Goal: Navigation & Orientation: Find specific page/section

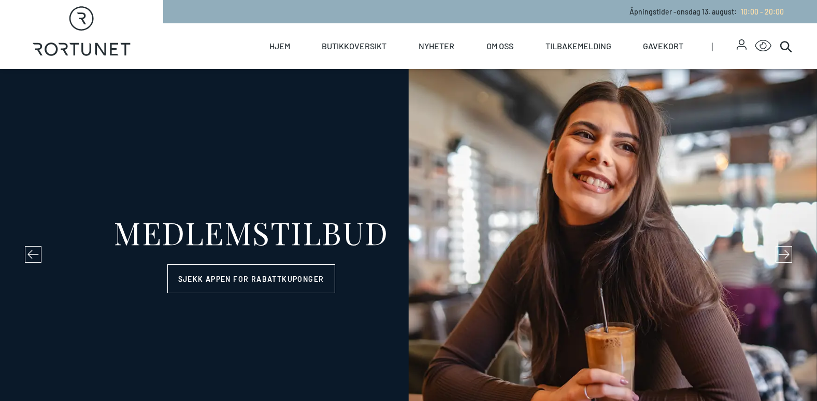
select select "NO"
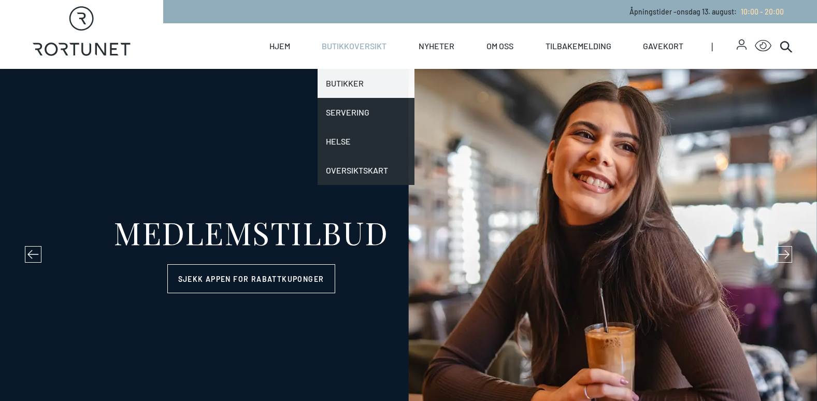
click at [349, 80] on link "Butikker" at bounding box center [365, 83] width 97 height 29
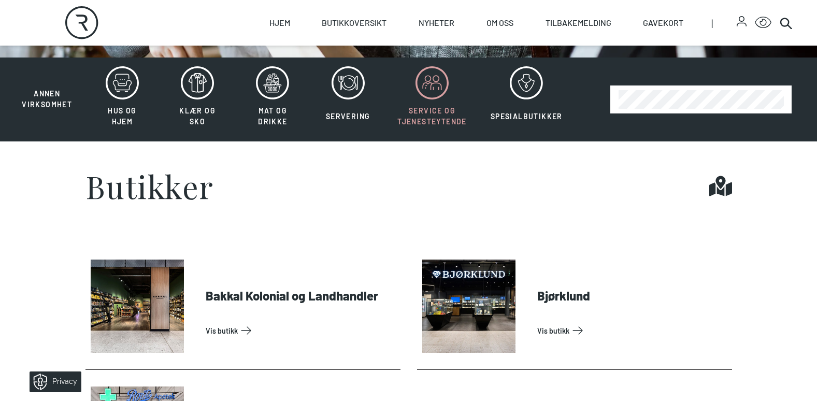
scroll to position [311, 0]
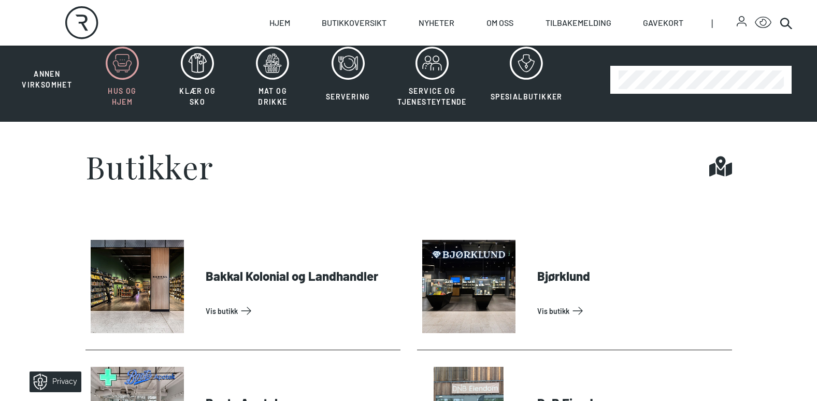
click at [125, 71] on icon at bounding box center [122, 63] width 33 height 33
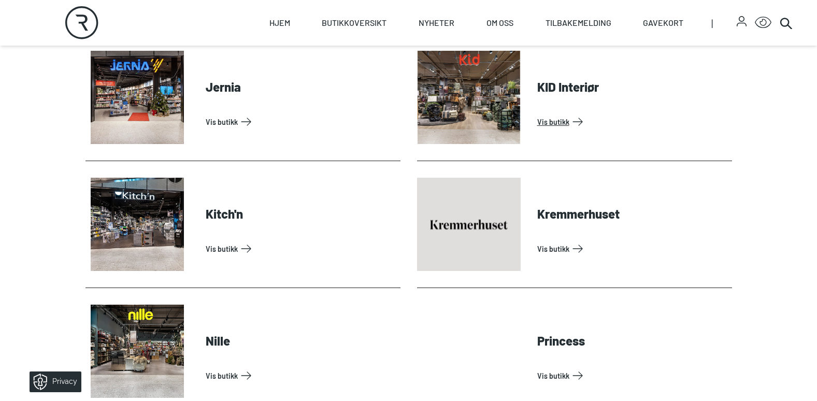
scroll to position [518, 0]
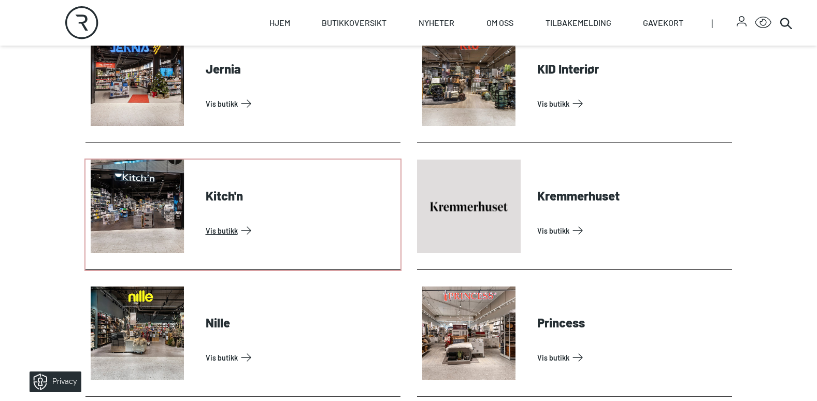
click at [219, 229] on link "Vis butikk" at bounding box center [301, 230] width 191 height 17
